Goal: Transaction & Acquisition: Subscribe to service/newsletter

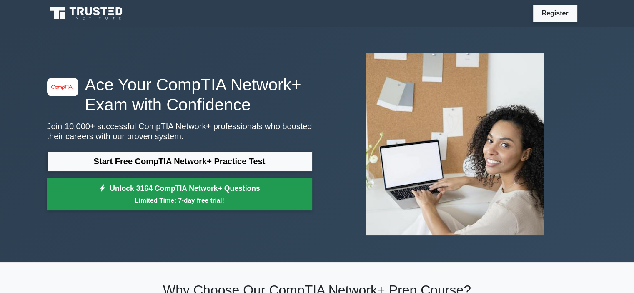
click at [162, 202] on small "Limited Time: 7-day free trial!" at bounding box center [179, 200] width 244 height 10
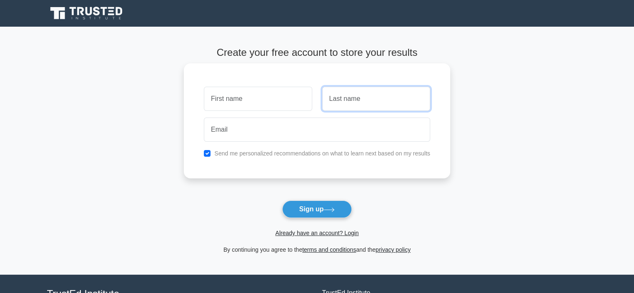
click at [356, 96] on input "text" at bounding box center [376, 99] width 108 height 24
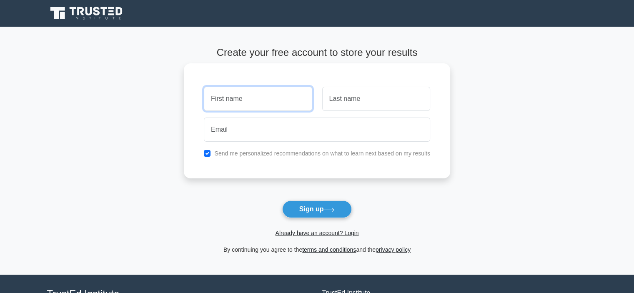
click at [247, 102] on input "text" at bounding box center [258, 99] width 108 height 24
type input "Zainullah"
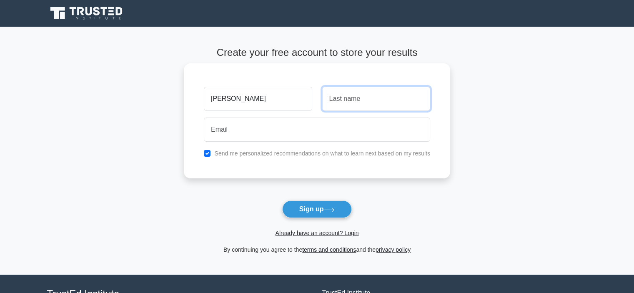
click at [349, 100] on input "text" at bounding box center [376, 99] width 108 height 24
type input "Afshar"
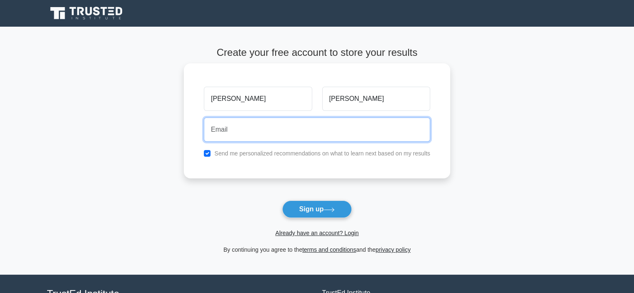
click at [292, 124] on input "email" at bounding box center [317, 129] width 226 height 24
type input "zainullahafshar7@gmail.com"
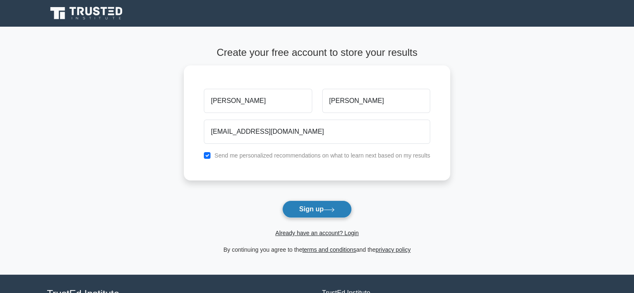
click at [312, 213] on button "Sign up" at bounding box center [317, 208] width 70 height 17
